Goal: Information Seeking & Learning: Learn about a topic

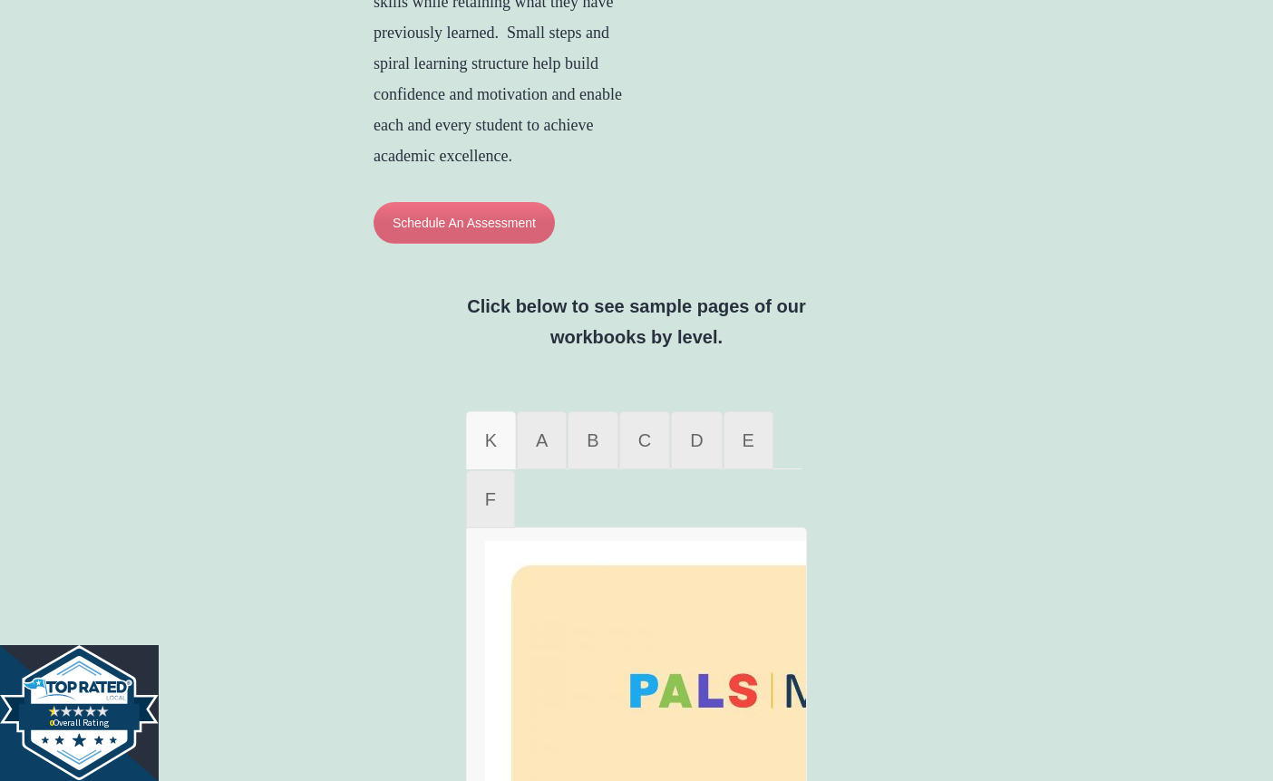
scroll to position [979, 0]
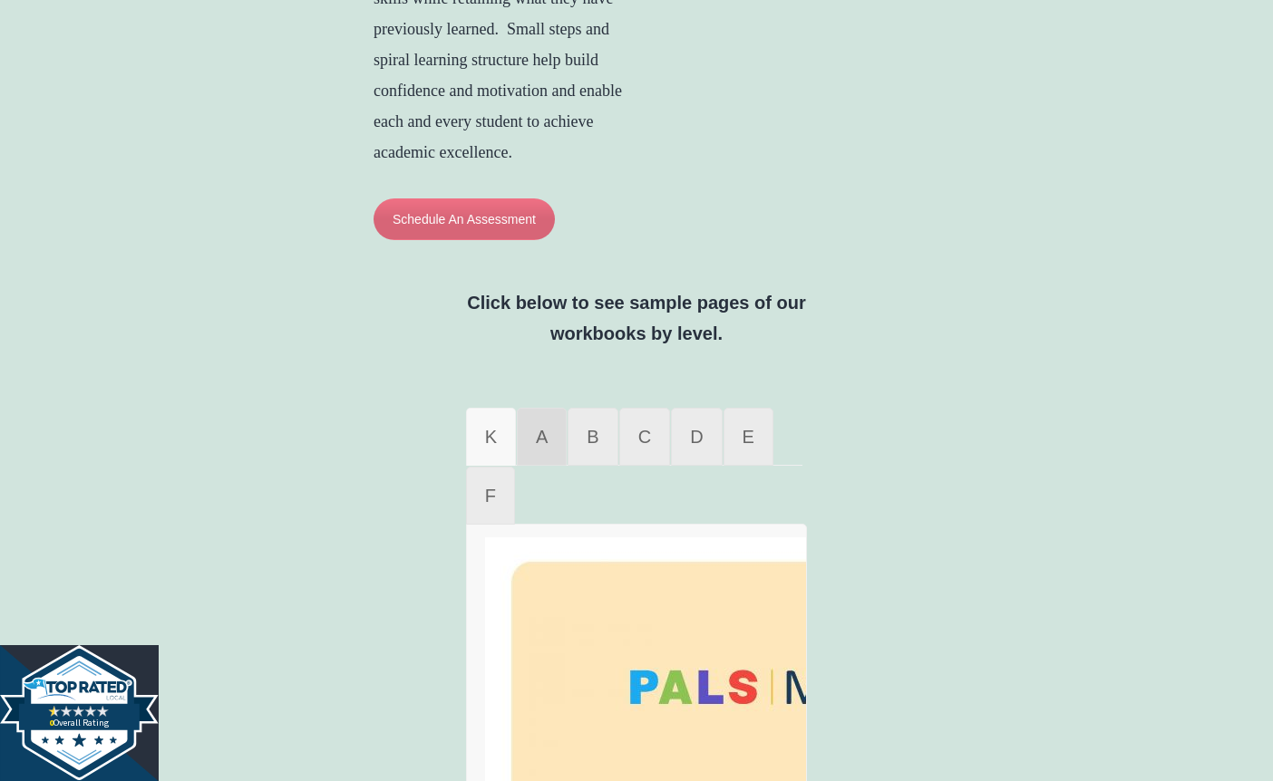
click at [540, 441] on span "A" at bounding box center [542, 437] width 12 height 20
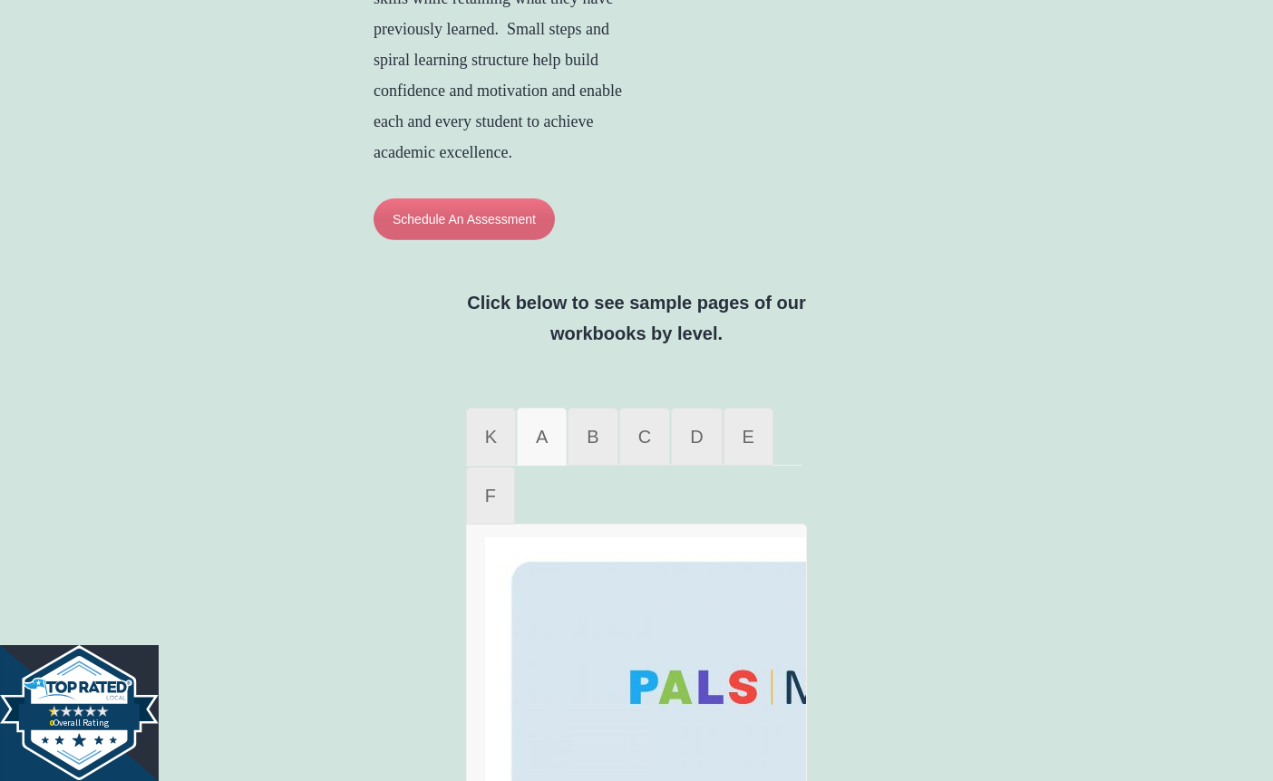
click at [1101, 587] on div "PALS Math is a modern curriculum that is Common Core aligned to help students i…" at bounding box center [636, 418] width 1273 height 1859
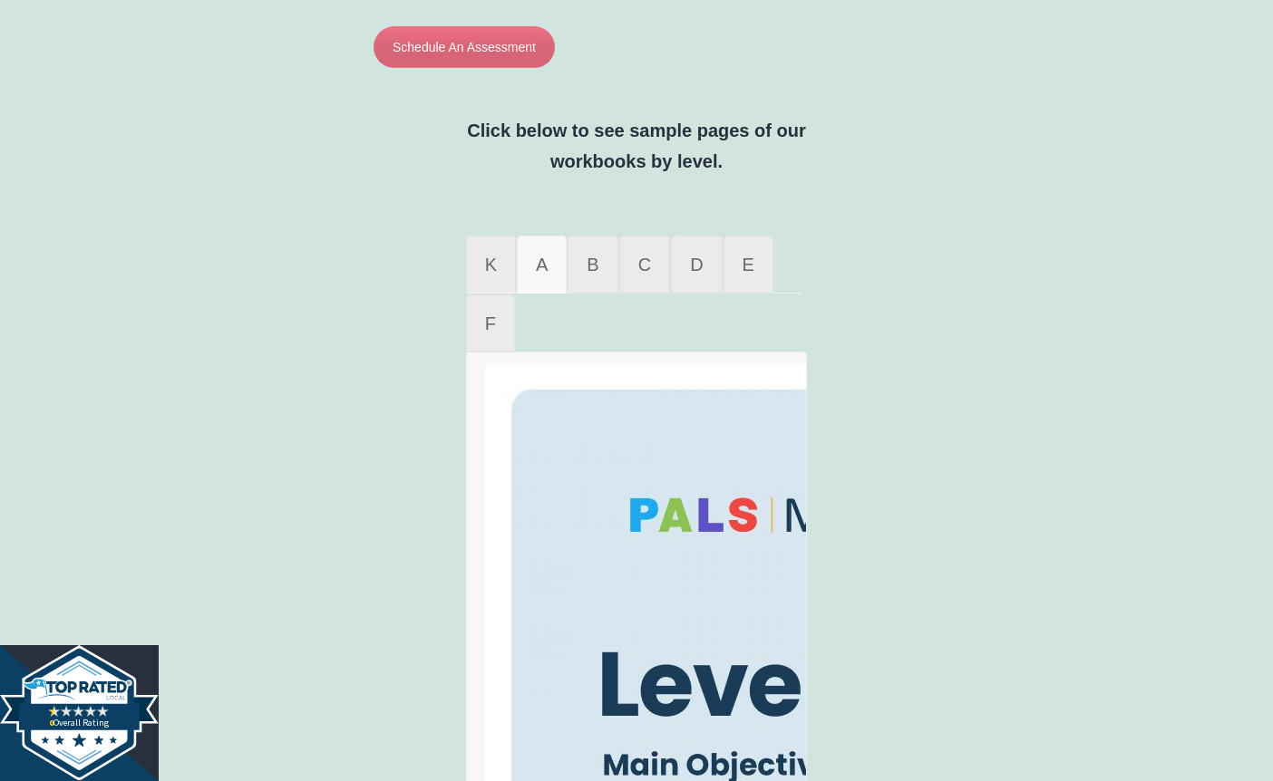
scroll to position [1140, 0]
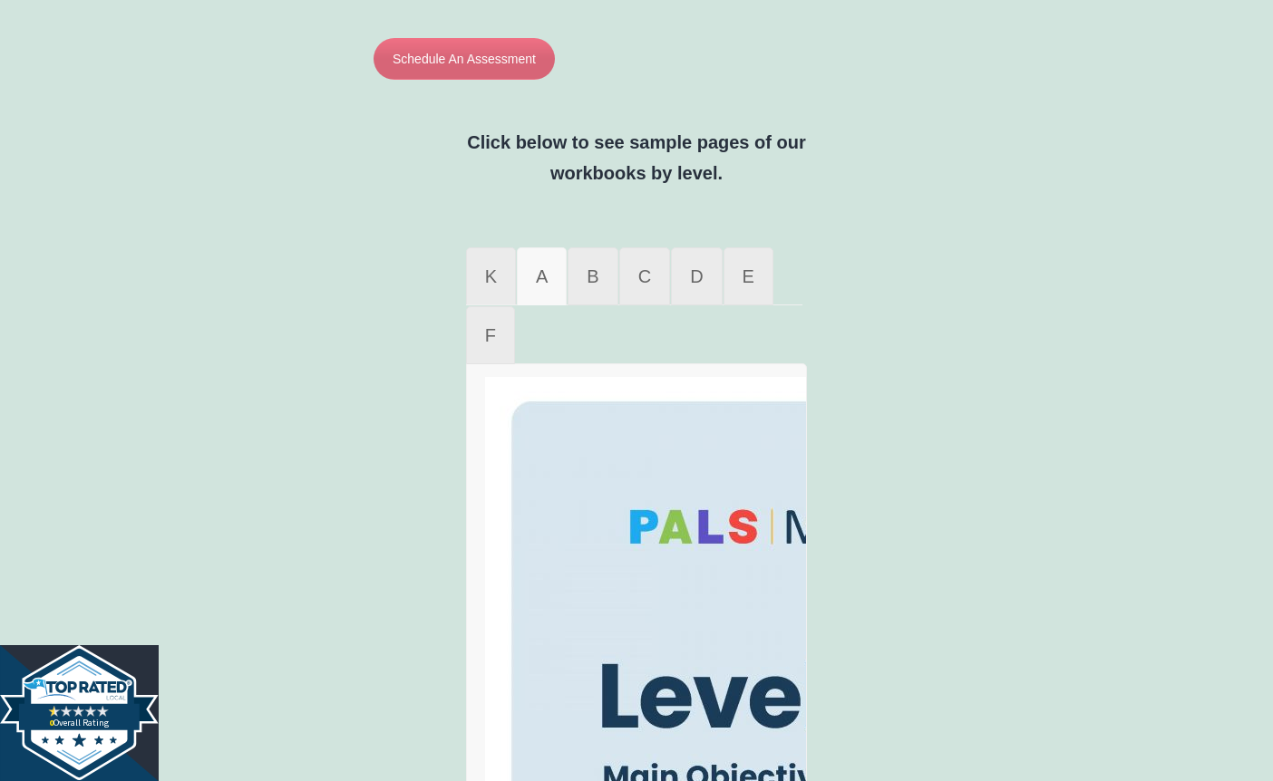
click at [560, 521] on img at bounding box center [762, 736] width 555 height 718
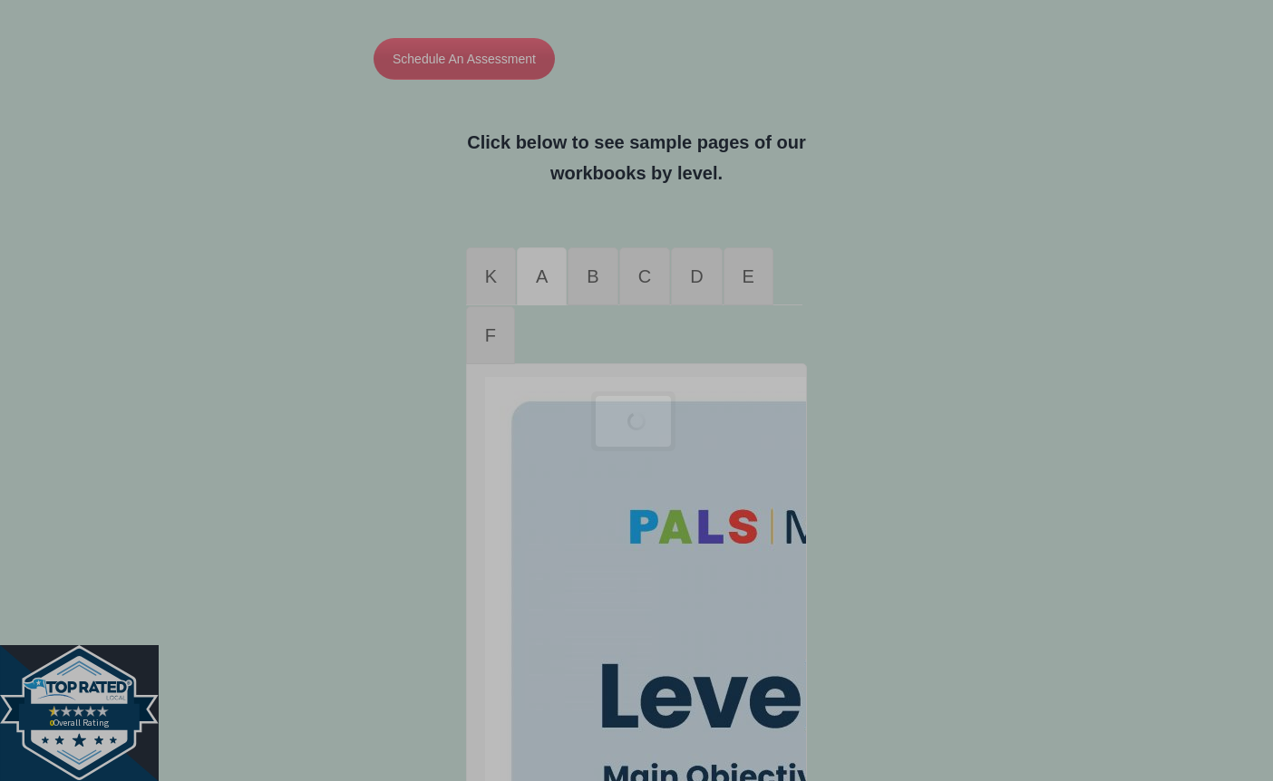
click at [560, 521] on div at bounding box center [636, 455] width 1273 height 3190
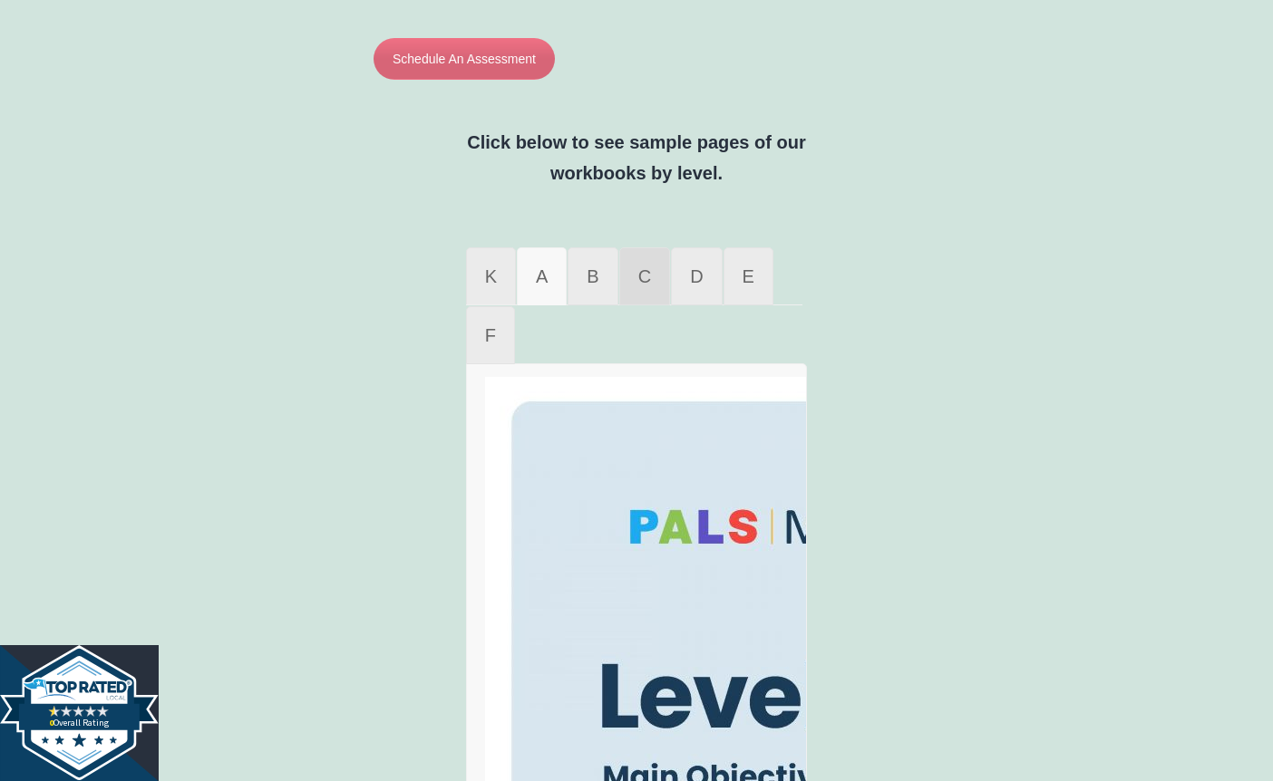
click at [644, 281] on span "C" at bounding box center [644, 277] width 13 height 20
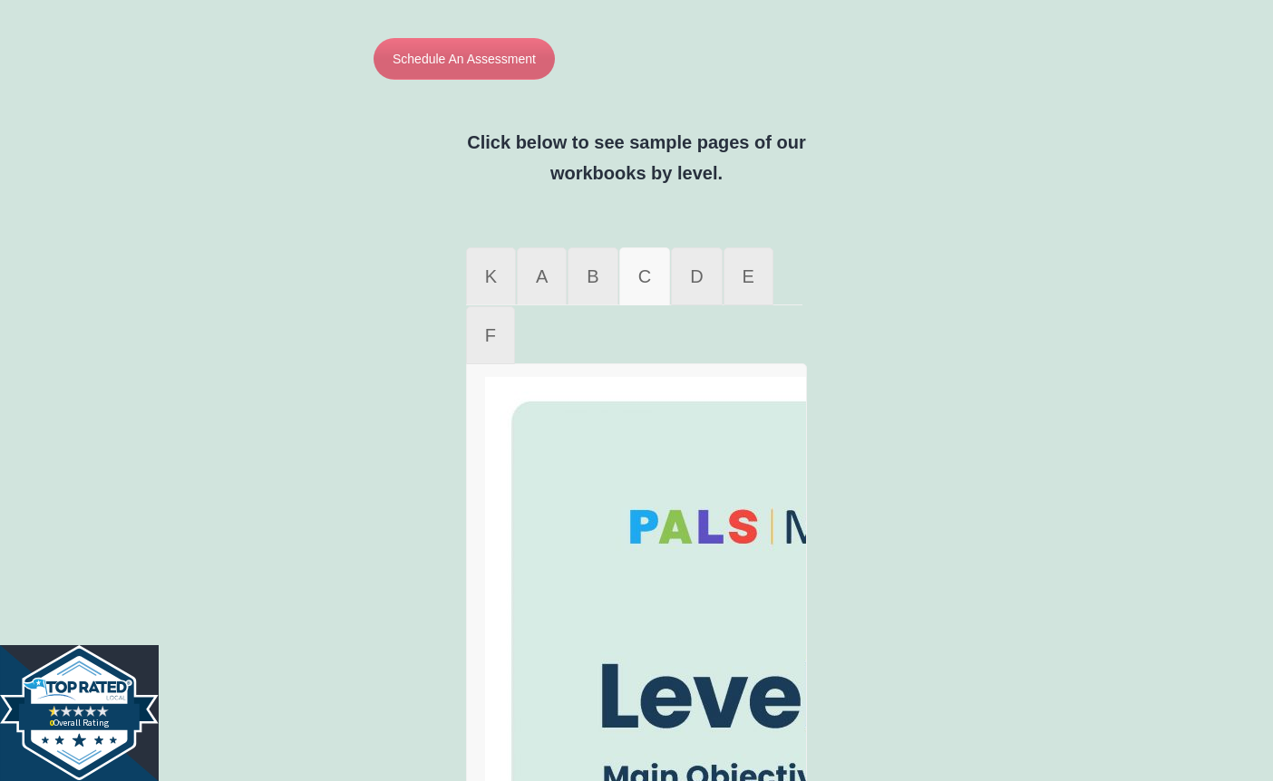
click at [644, 281] on span "C" at bounding box center [644, 277] width 13 height 20
click at [940, 652] on div "PALS Math is a modern curriculum that is Common Core aligned to help students i…" at bounding box center [636, 257] width 1273 height 1859
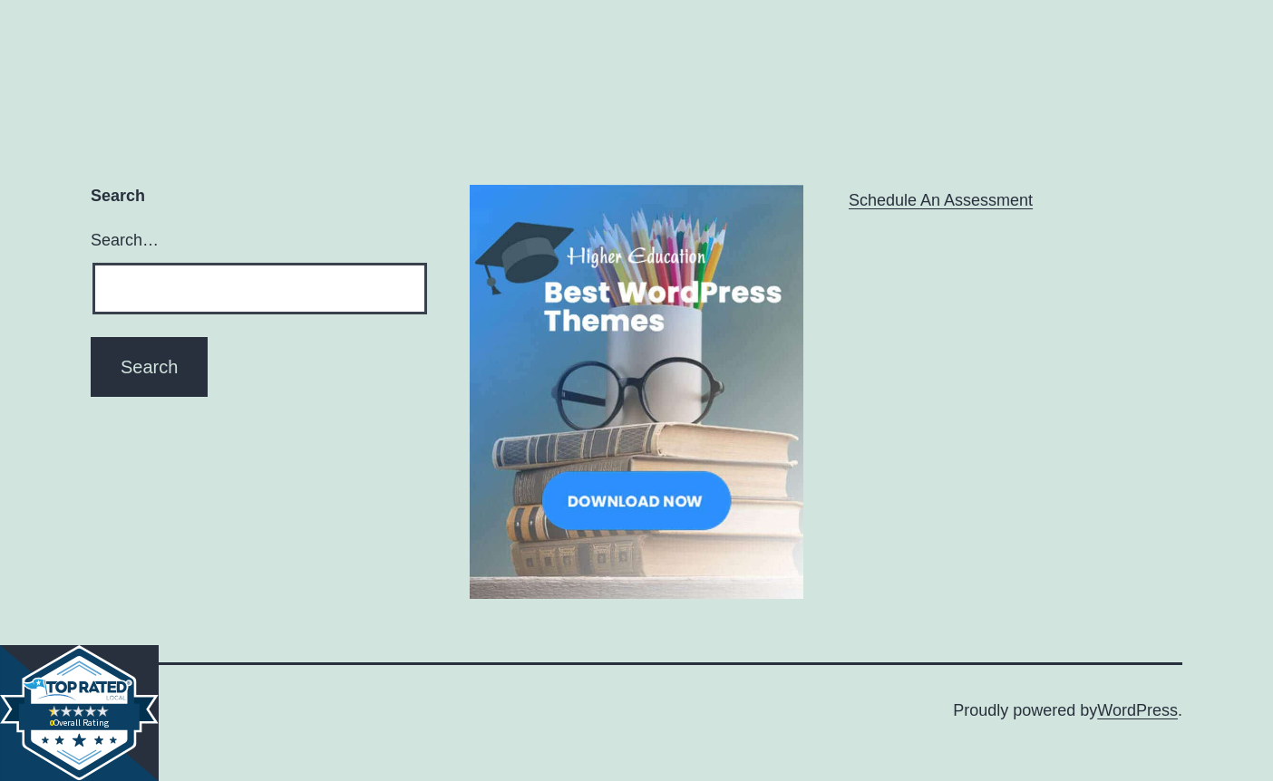
scroll to position [2409, 0]
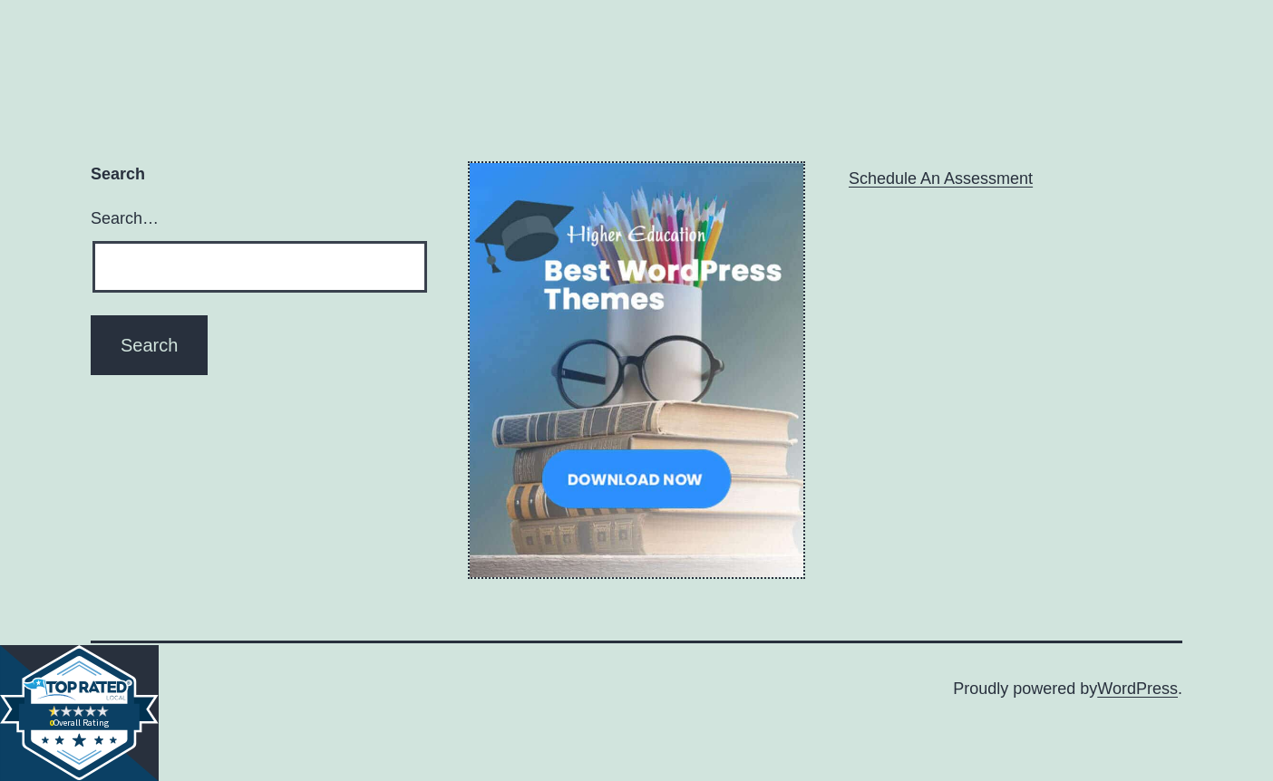
click at [706, 491] on img at bounding box center [637, 369] width 334 height 413
click at [706, 480] on img at bounding box center [637, 369] width 334 height 413
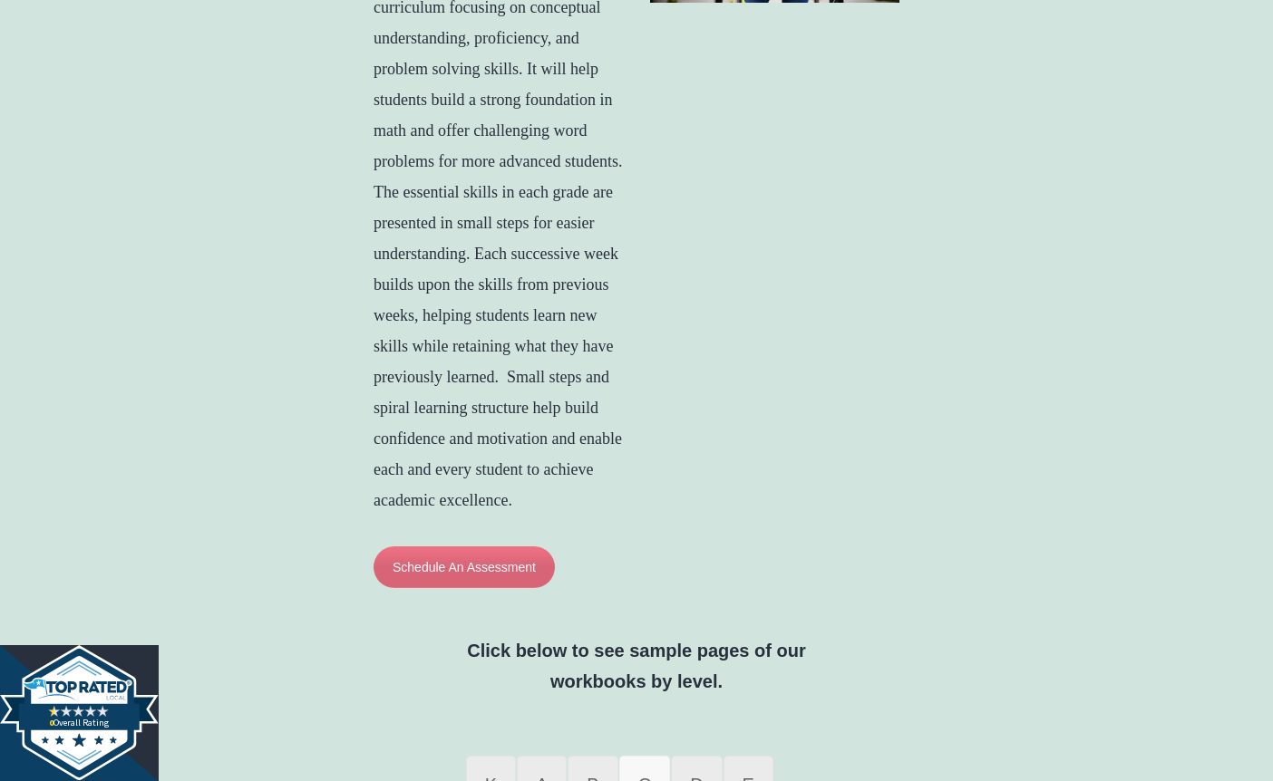
scroll to position [632, 0]
click at [478, 567] on button "Schedule An Assessment" at bounding box center [464, 567] width 181 height 42
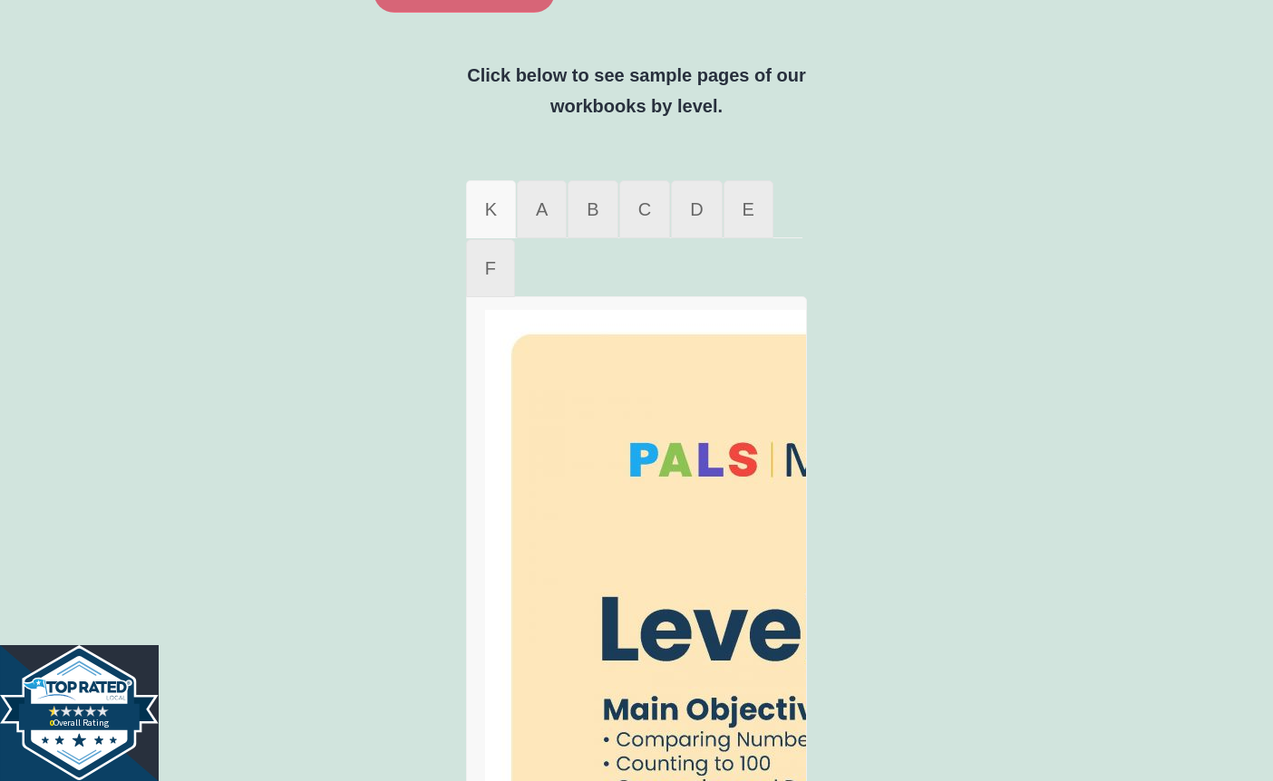
scroll to position [1233, 0]
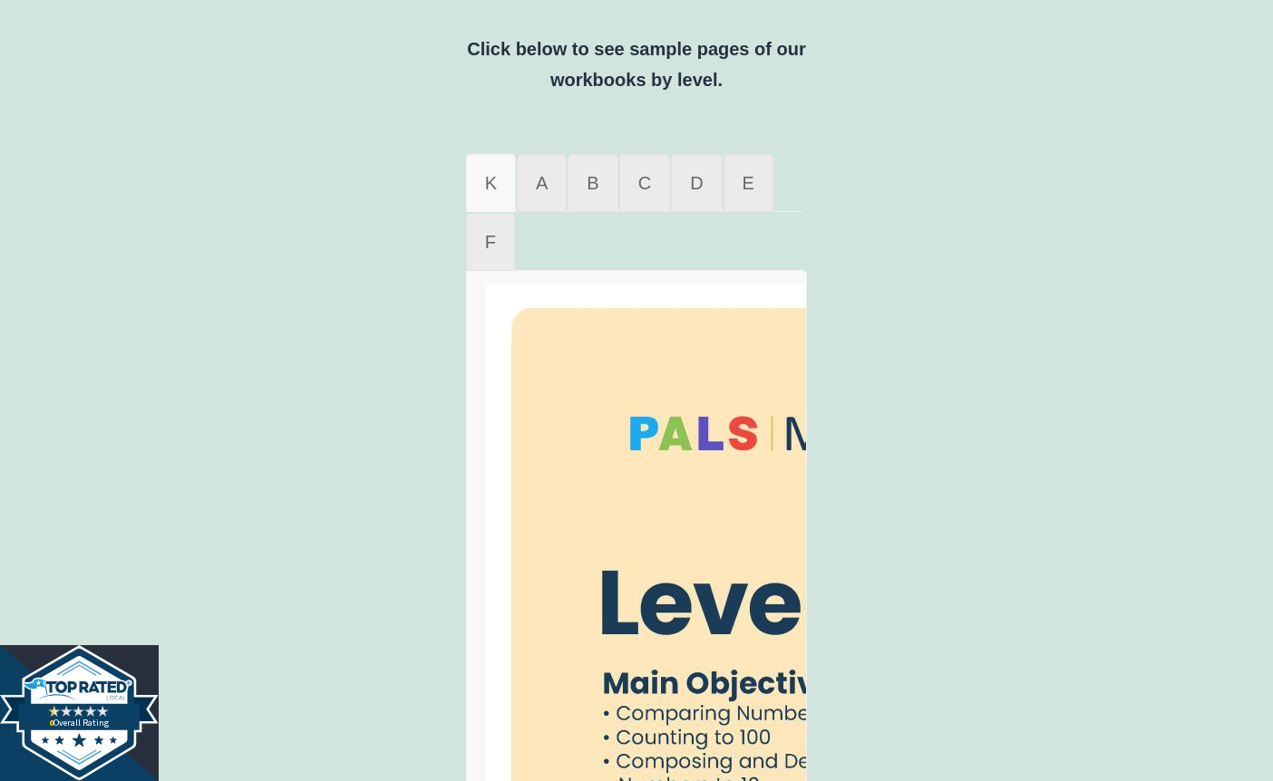
click at [992, 381] on div "PALS Math is a modern curriculum that is Common Core aligned to help students i…" at bounding box center [636, 164] width 1273 height 1859
click at [927, 374] on div "PALS Math is a modern curriculum that is Common Core aligned to help students i…" at bounding box center [636, 164] width 1273 height 1859
click at [638, 189] on span "C" at bounding box center [644, 183] width 13 height 20
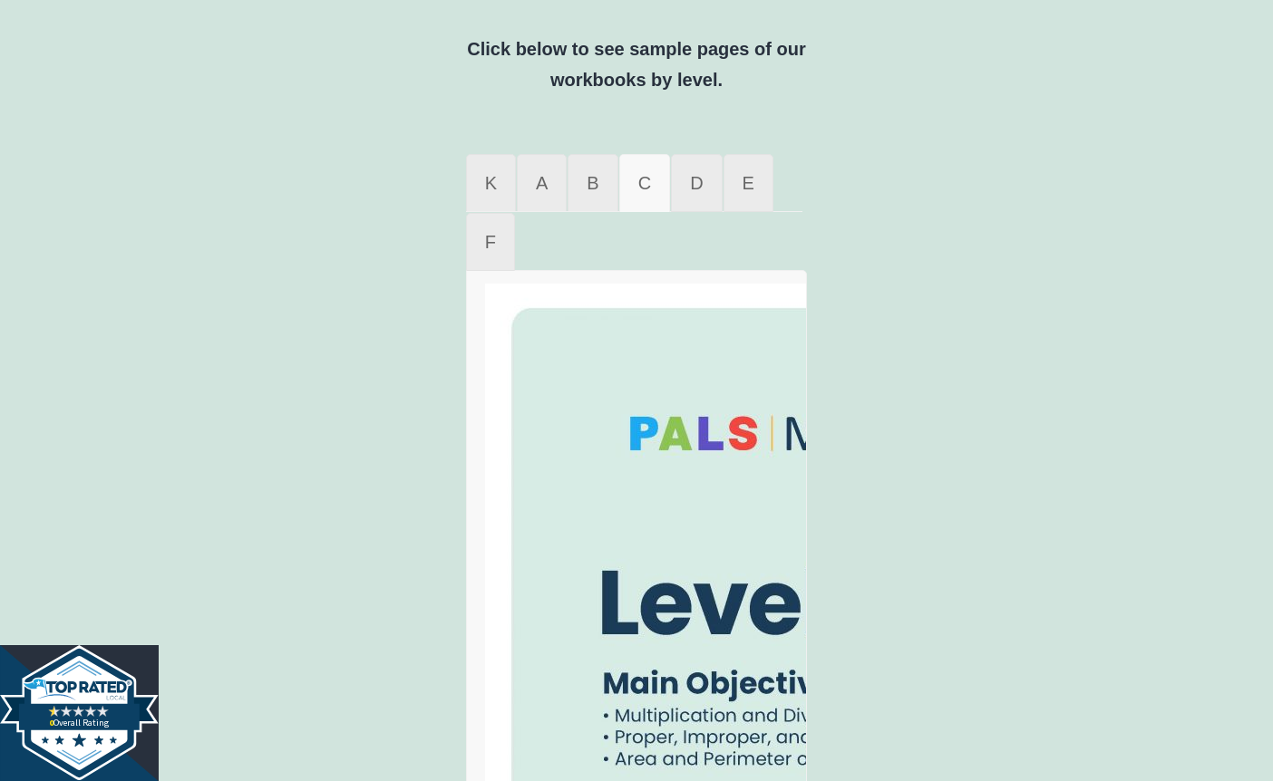
click at [638, 189] on span "C" at bounding box center [644, 183] width 13 height 20
click at [810, 478] on div "K A B C D E F K A B C D E F" at bounding box center [636, 594] width 369 height 881
click at [896, 418] on div "K A B C D E F K A B C D E F" at bounding box center [636, 594] width 553 height 881
click at [795, 203] on ul "K A B C D E F" at bounding box center [634, 212] width 338 height 118
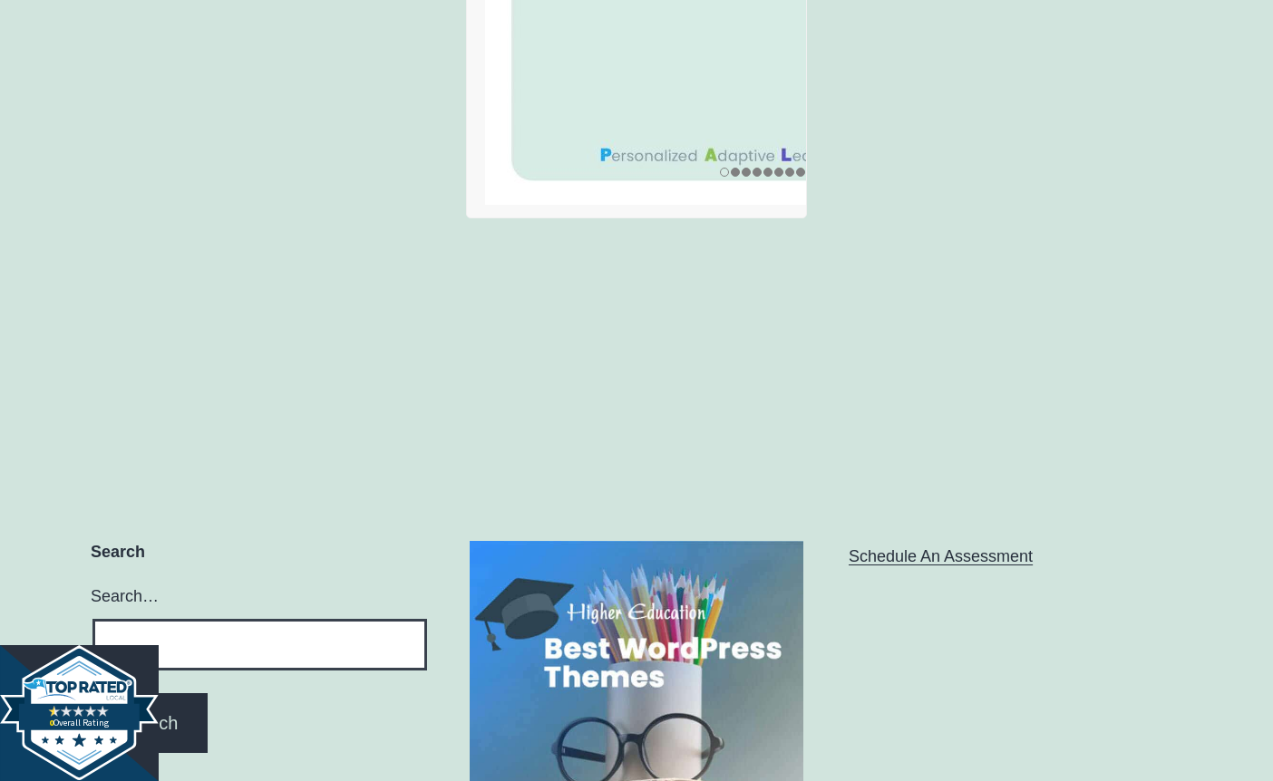
scroll to position [2031, 0]
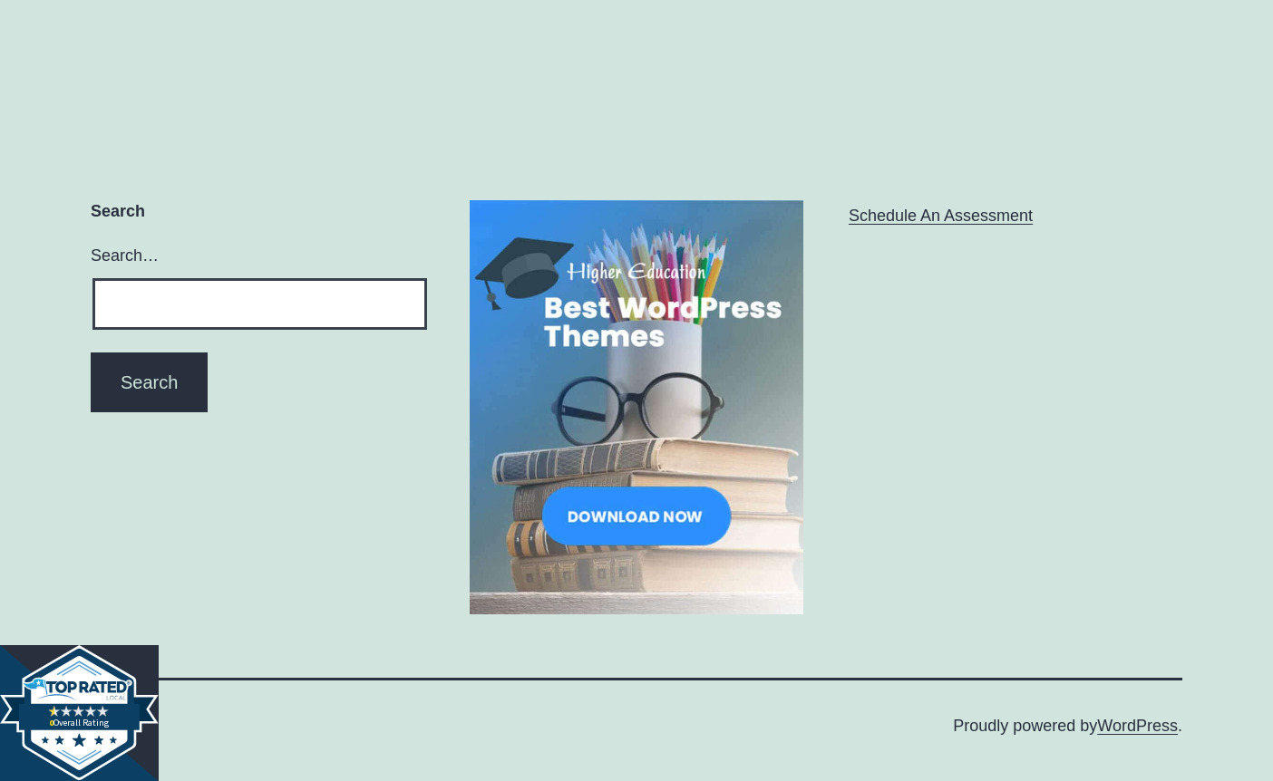
scroll to position [2409, 0]
